Goal: Task Accomplishment & Management: Complete application form

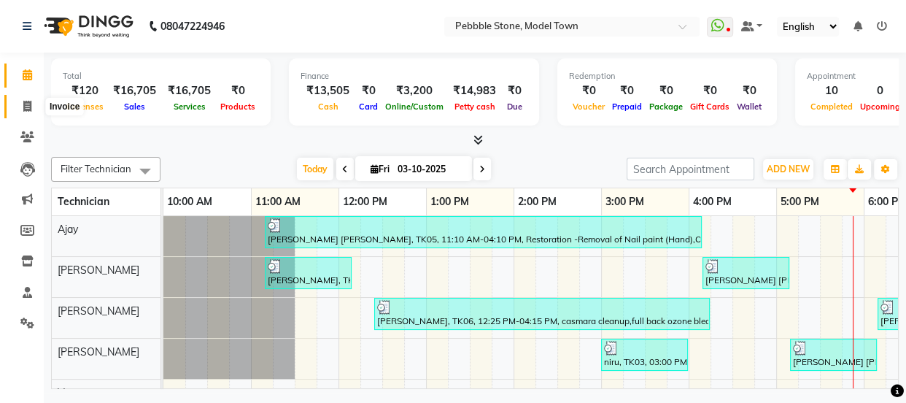
click at [24, 104] on icon at bounding box center [27, 106] width 8 height 11
select select "service"
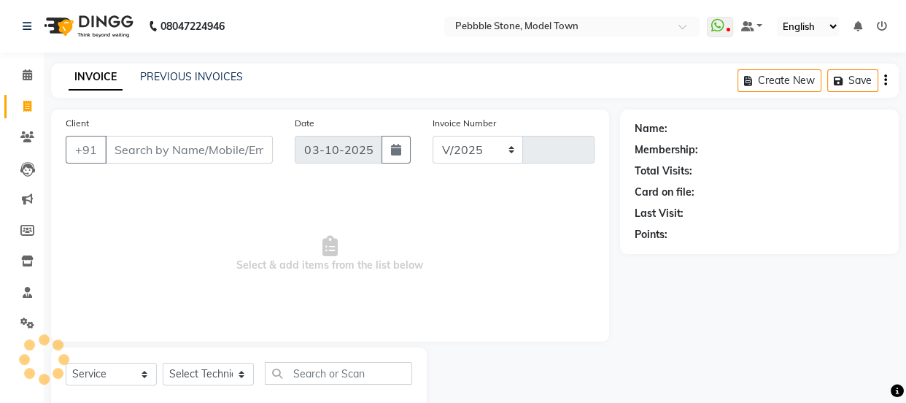
select select "8684"
type input "0325"
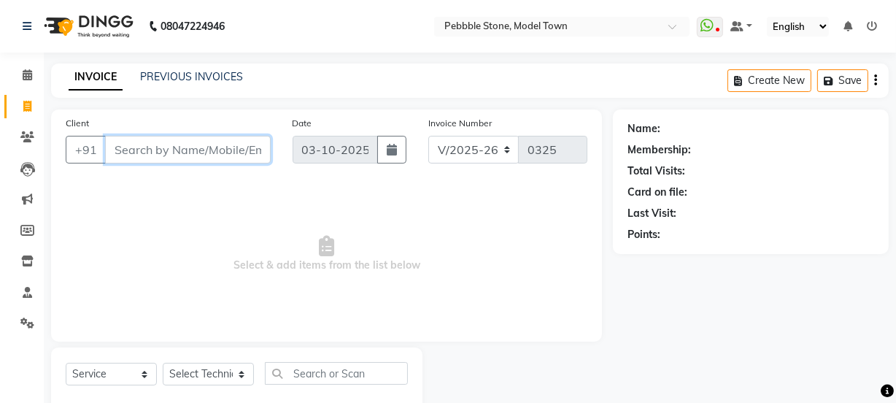
click at [144, 149] on input "Client" at bounding box center [188, 150] width 166 height 28
type input "9050482261"
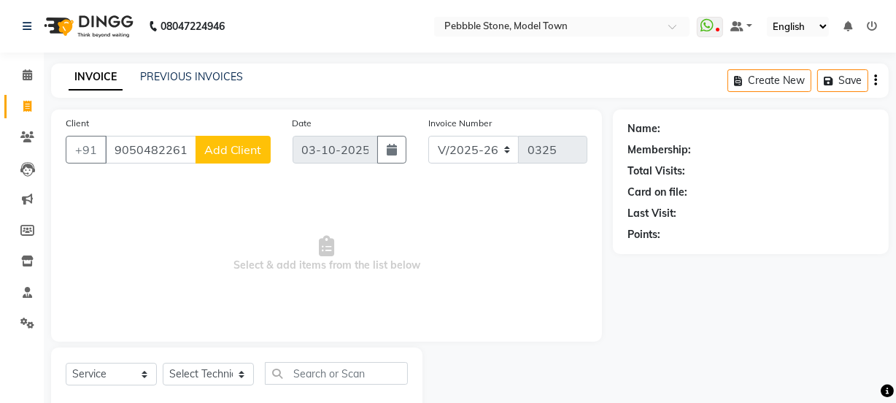
click at [216, 148] on span "Add Client" at bounding box center [233, 149] width 58 height 15
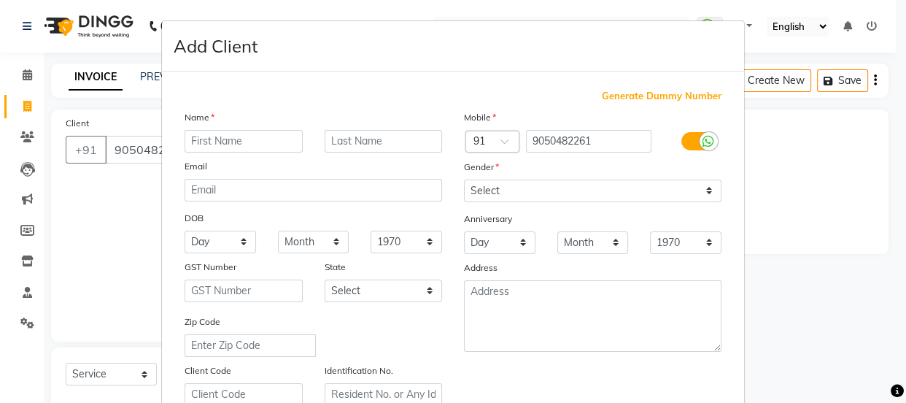
type input "b"
type input "banya"
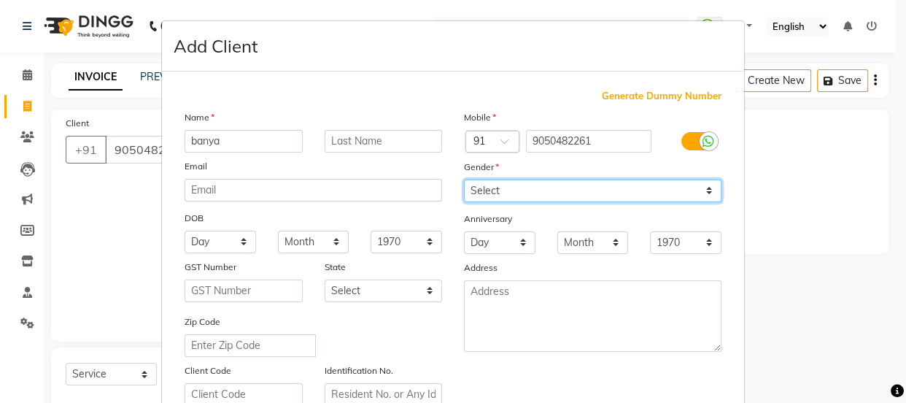
click at [489, 193] on select "Select [DEMOGRAPHIC_DATA] [DEMOGRAPHIC_DATA] Other Prefer Not To Say" at bounding box center [593, 190] width 258 height 23
select select "[DEMOGRAPHIC_DATA]"
click at [464, 179] on select "Select [DEMOGRAPHIC_DATA] [DEMOGRAPHIC_DATA] Other Prefer Not To Say" at bounding box center [593, 190] width 258 height 23
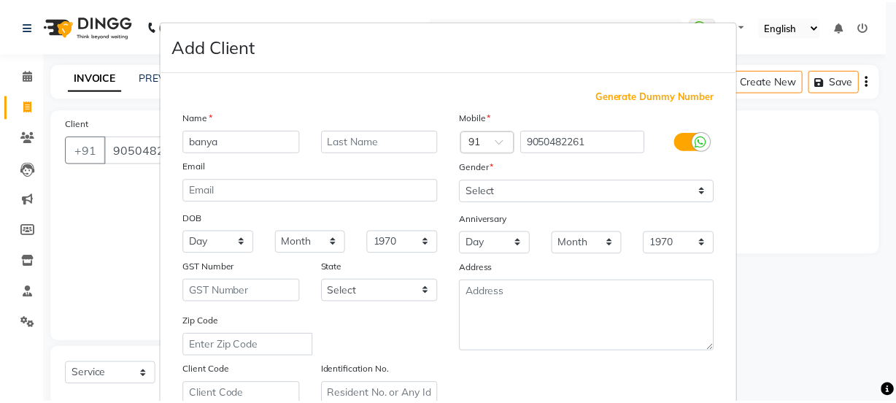
scroll to position [275, 0]
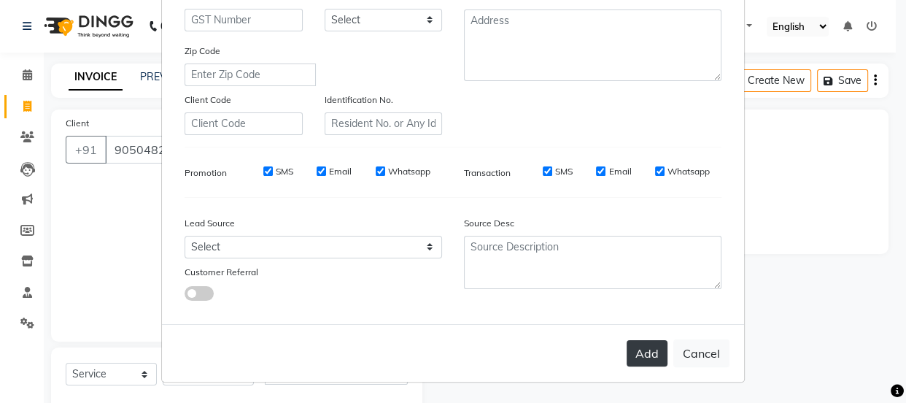
click at [630, 351] on button "Add" at bounding box center [647, 353] width 41 height 26
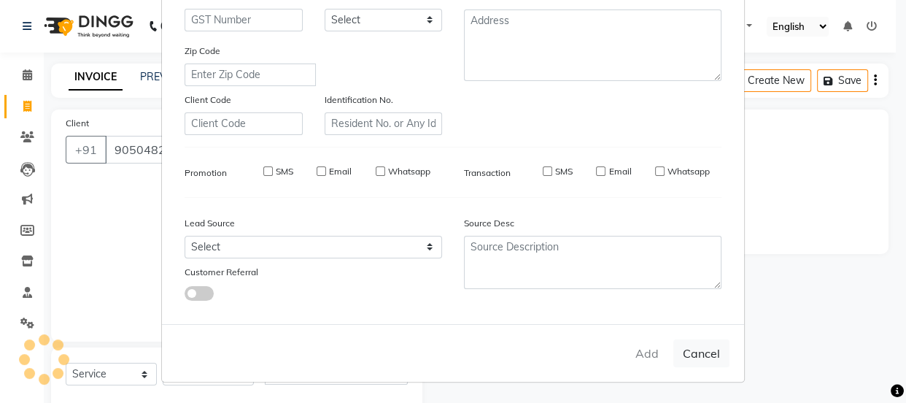
type input "90******61"
select select
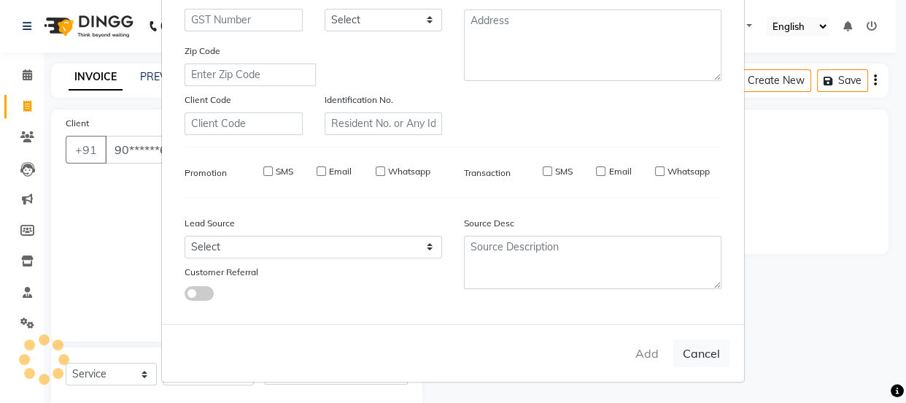
select select
checkbox input "false"
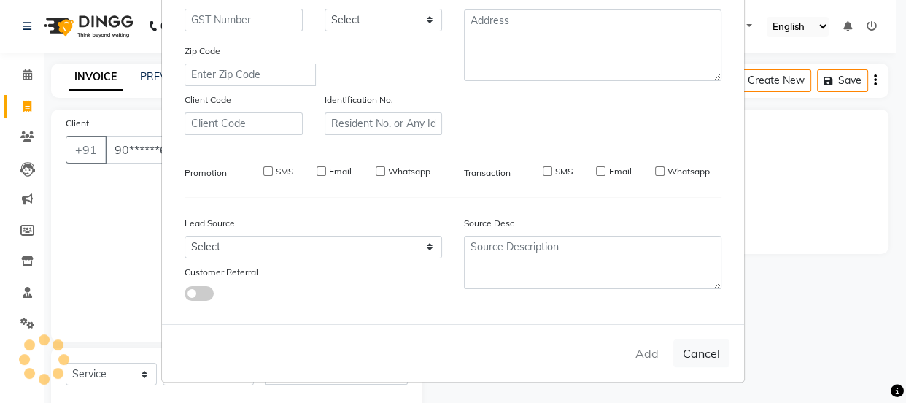
checkbox input "false"
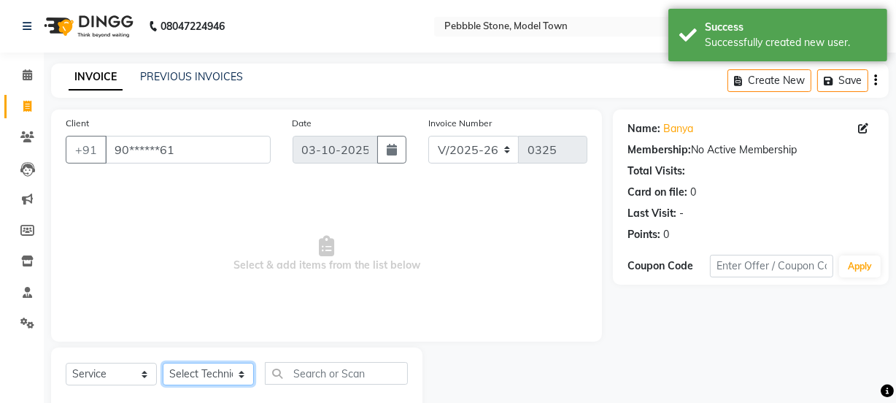
click at [192, 374] on select "Select Technician Ajay amit [PERSON_NAME] Manager [PERSON_NAME]" at bounding box center [208, 374] width 91 height 23
select select "90515"
click at [163, 363] on select "Select Technician Ajay amit [PERSON_NAME] Manager [PERSON_NAME]" at bounding box center [208, 374] width 91 height 23
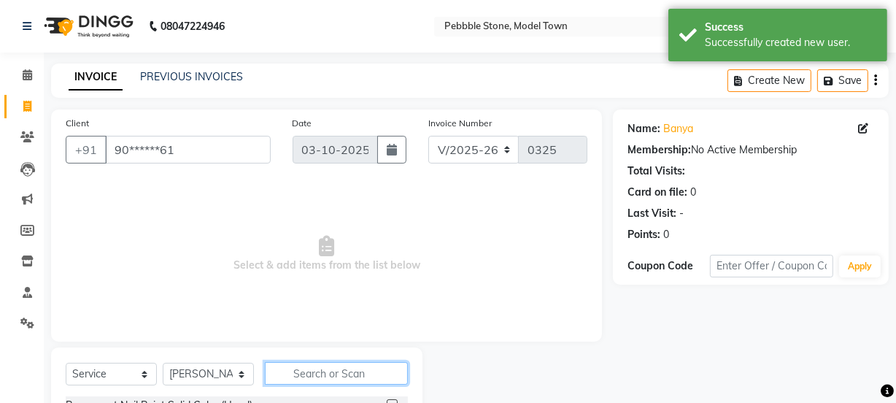
click at [306, 372] on input "text" at bounding box center [336, 373] width 143 height 23
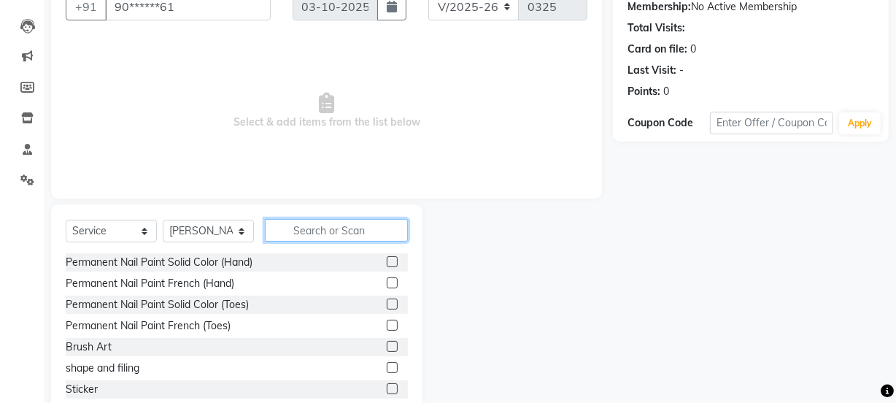
scroll to position [182, 0]
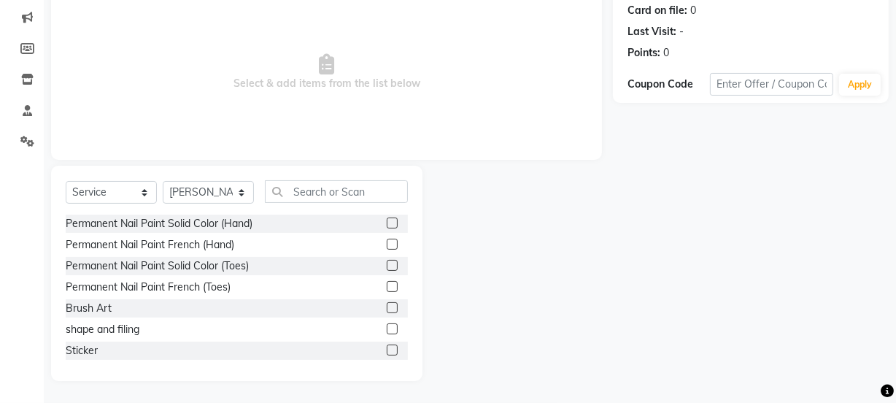
click at [387, 219] on label at bounding box center [392, 222] width 11 height 11
click at [387, 219] on input "checkbox" at bounding box center [391, 223] width 9 height 9
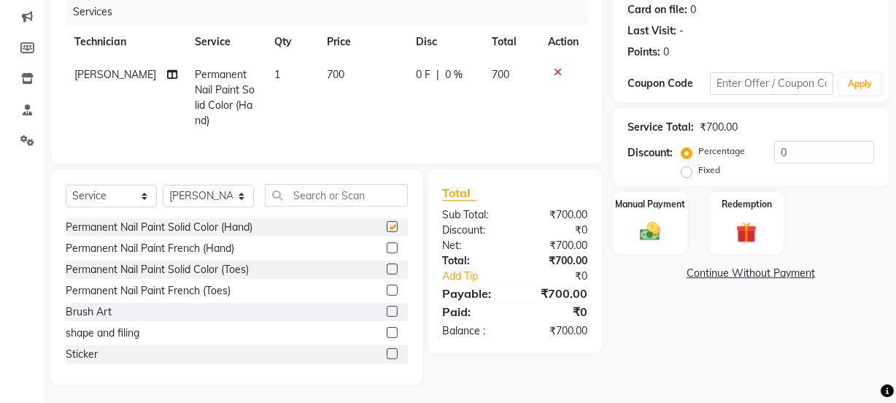
checkbox input "false"
click at [657, 204] on label "Manual Payment" at bounding box center [650, 203] width 73 height 14
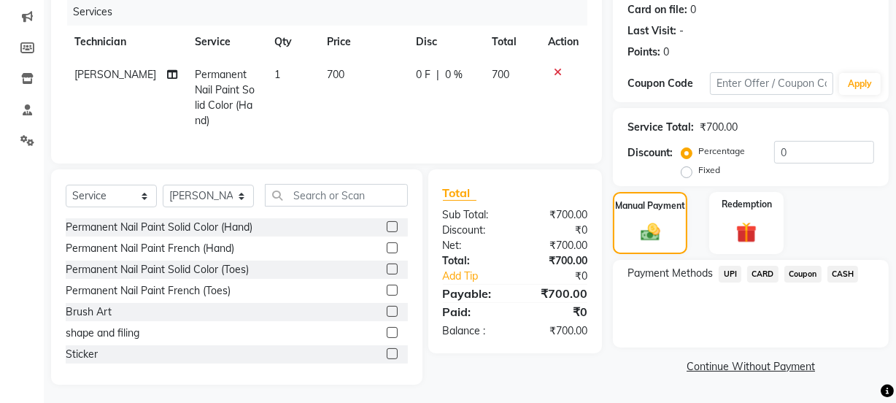
click at [840, 271] on span "CASH" at bounding box center [842, 274] width 31 height 17
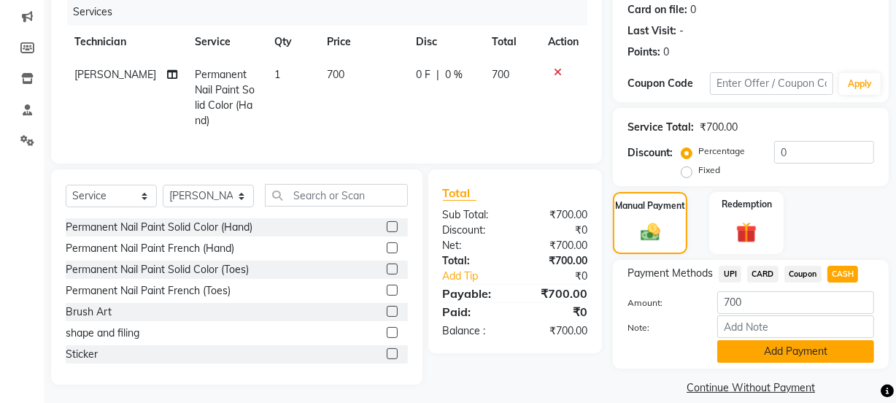
click at [761, 342] on button "Add Payment" at bounding box center [795, 351] width 157 height 23
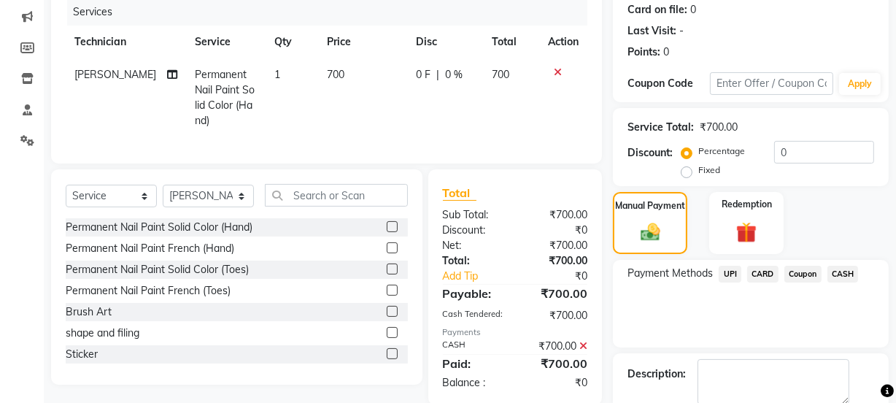
scroll to position [260, 0]
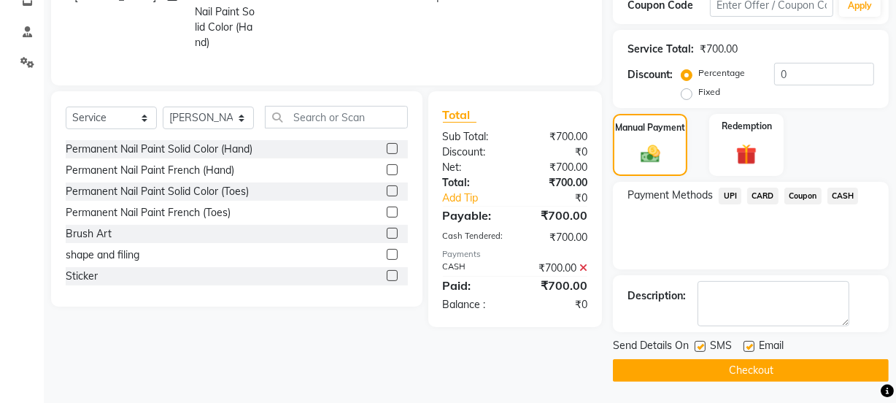
click at [816, 371] on button "Checkout" at bounding box center [751, 370] width 276 height 23
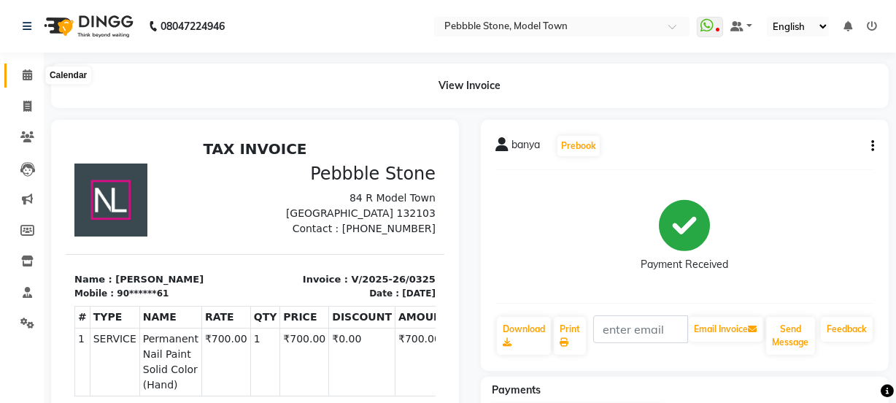
click at [29, 76] on icon at bounding box center [27, 74] width 9 height 11
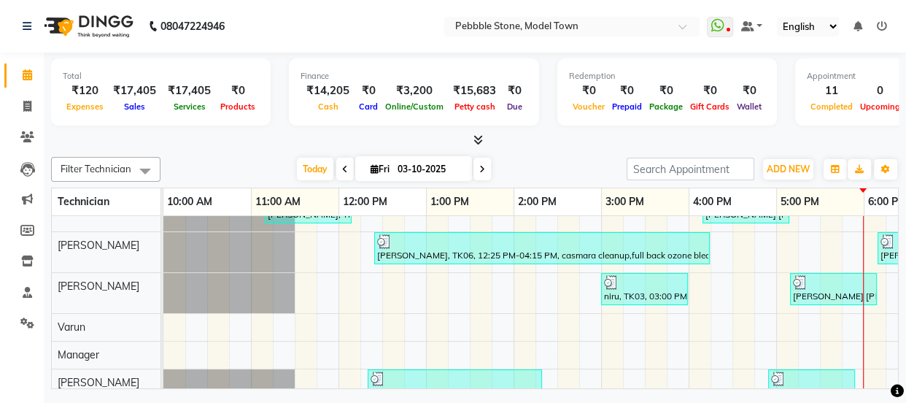
scroll to position [46, 0]
